Goal: Information Seeking & Learning: Learn about a topic

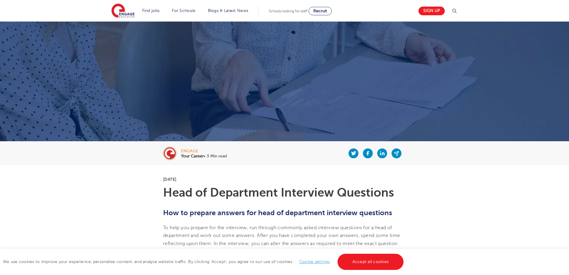
scroll to position [558, 0]
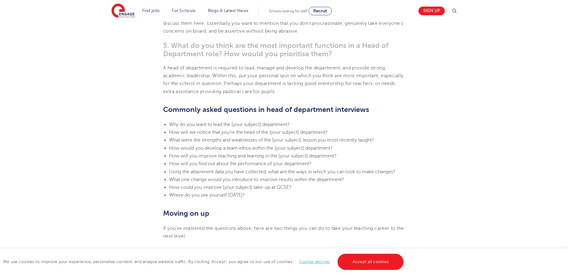
click at [200, 125] on span "Why do you want to lead the [your subject] department?" at bounding box center [229, 124] width 121 height 5
drag, startPoint x: 170, startPoint y: 123, endPoint x: 324, endPoint y: 115, distance: 154.6
click at [324, 115] on section "8th December 2019 Head of Department Interview Questions How to prepare answers…" at bounding box center [284, 19] width 362 height 825
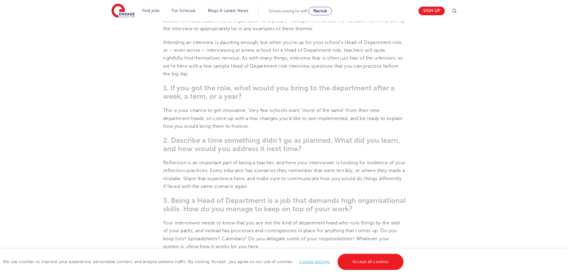
scroll to position [329, 0]
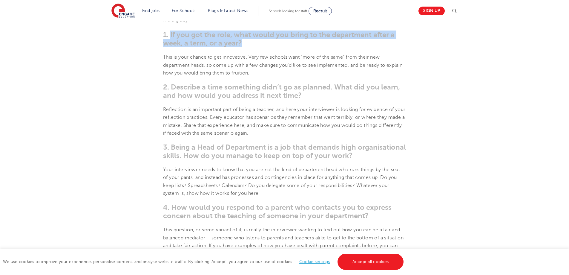
drag, startPoint x: 171, startPoint y: 33, endPoint x: 263, endPoint y: 45, distance: 93.1
click at [263, 45] on h3 "1. If you got the role, what would you bring to the department after a week, a …" at bounding box center [284, 38] width 243 height 17
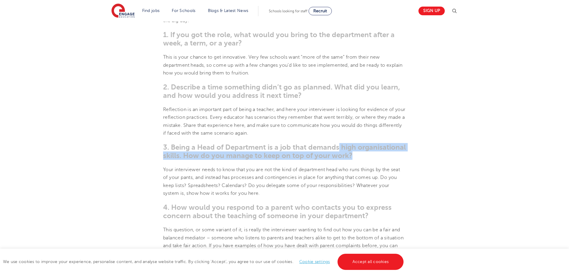
drag, startPoint x: 339, startPoint y: 146, endPoint x: 356, endPoint y: 153, distance: 17.4
click at [356, 153] on h3 "3. Being a Head of Department is a job that demands high organisational skills.…" at bounding box center [284, 151] width 243 height 17
copy span "high organisational skills. How do you manage to keep on top of your work?"
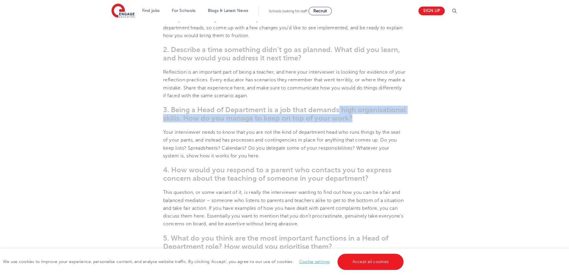
scroll to position [418, 0]
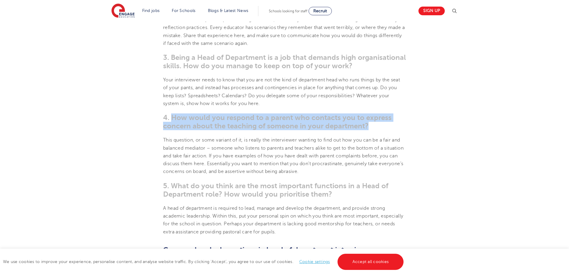
drag, startPoint x: 171, startPoint y: 115, endPoint x: 373, endPoint y: 128, distance: 202.7
click at [384, 125] on h3 "4. How would you respond to a parent who contacts you to express concern about …" at bounding box center [284, 121] width 243 height 17
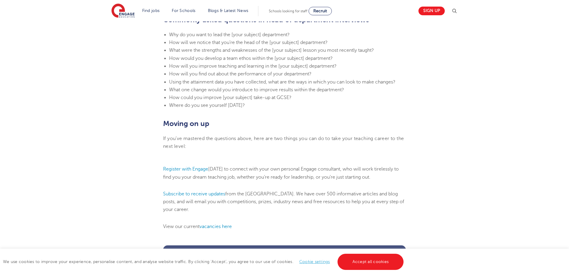
scroll to position [657, 0]
